Goal: Register for event/course

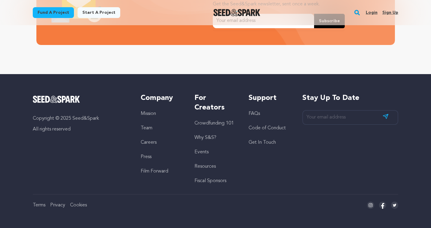
scroll to position [0, 113]
click at [207, 166] on link "Resources" at bounding box center [204, 166] width 21 height 5
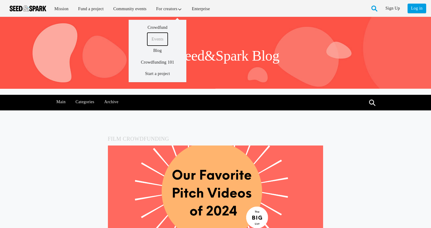
click at [161, 39] on link "Events" at bounding box center [157, 39] width 20 height 13
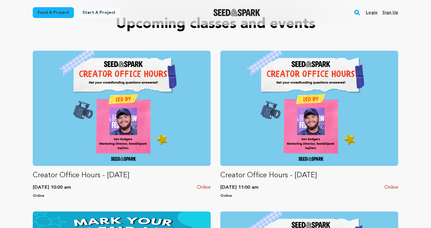
scroll to position [227, 0]
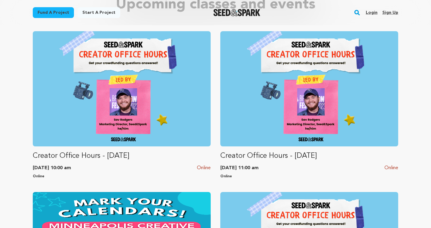
click at [266, 151] on p "Creator Office Hours - September 2025" at bounding box center [309, 156] width 178 height 10
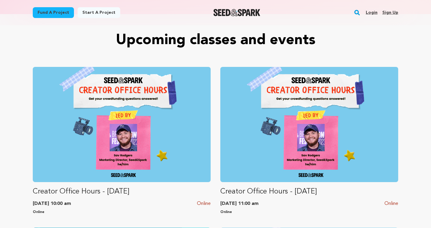
scroll to position [185, 0]
